Goal: Navigation & Orientation: Find specific page/section

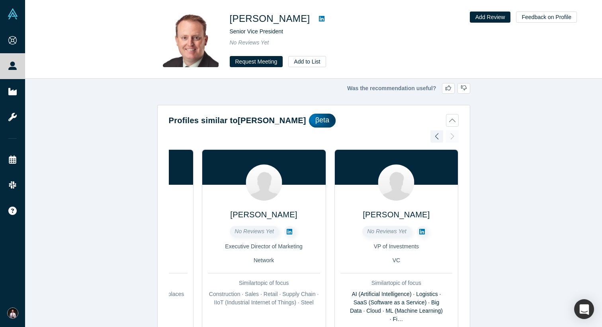
click at [319, 18] on icon at bounding box center [322, 19] width 6 height 6
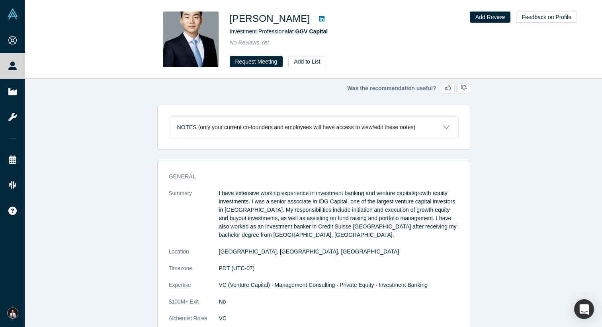
click at [319, 16] on icon at bounding box center [322, 19] width 6 height 6
